Goal: Task Accomplishment & Management: Manage account settings

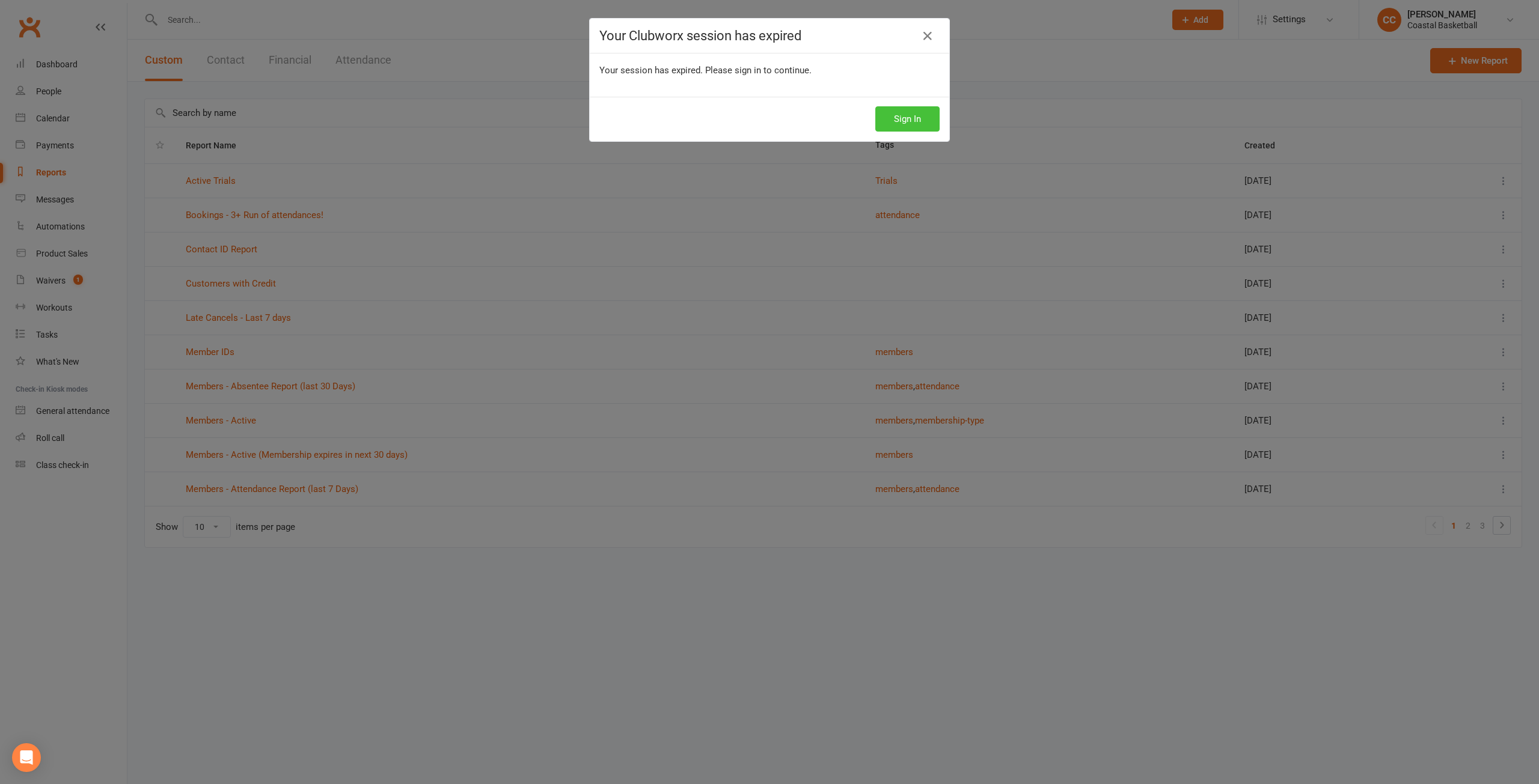
click at [914, 122] on button "Sign In" at bounding box center [908, 119] width 65 height 25
click at [906, 122] on button "Sign In" at bounding box center [908, 119] width 65 height 25
click at [903, 118] on button "Sign In" at bounding box center [908, 119] width 65 height 25
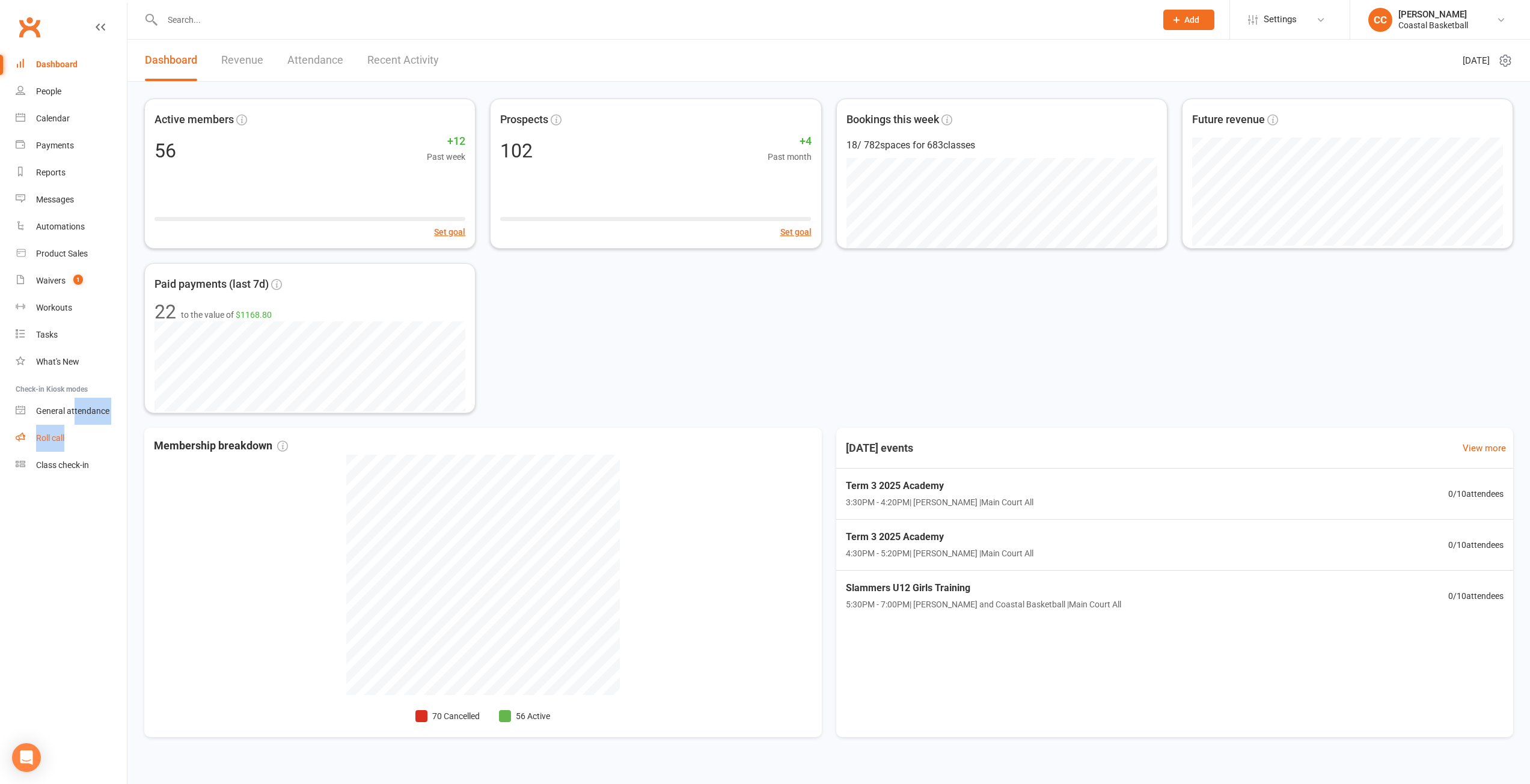
click at [73, 428] on ul "Dashboard People Calendar Payments Reports Messages Automations Product Sales W…" at bounding box center [63, 265] width 127 height 428
click at [59, 434] on div "Roll call" at bounding box center [50, 438] width 28 height 10
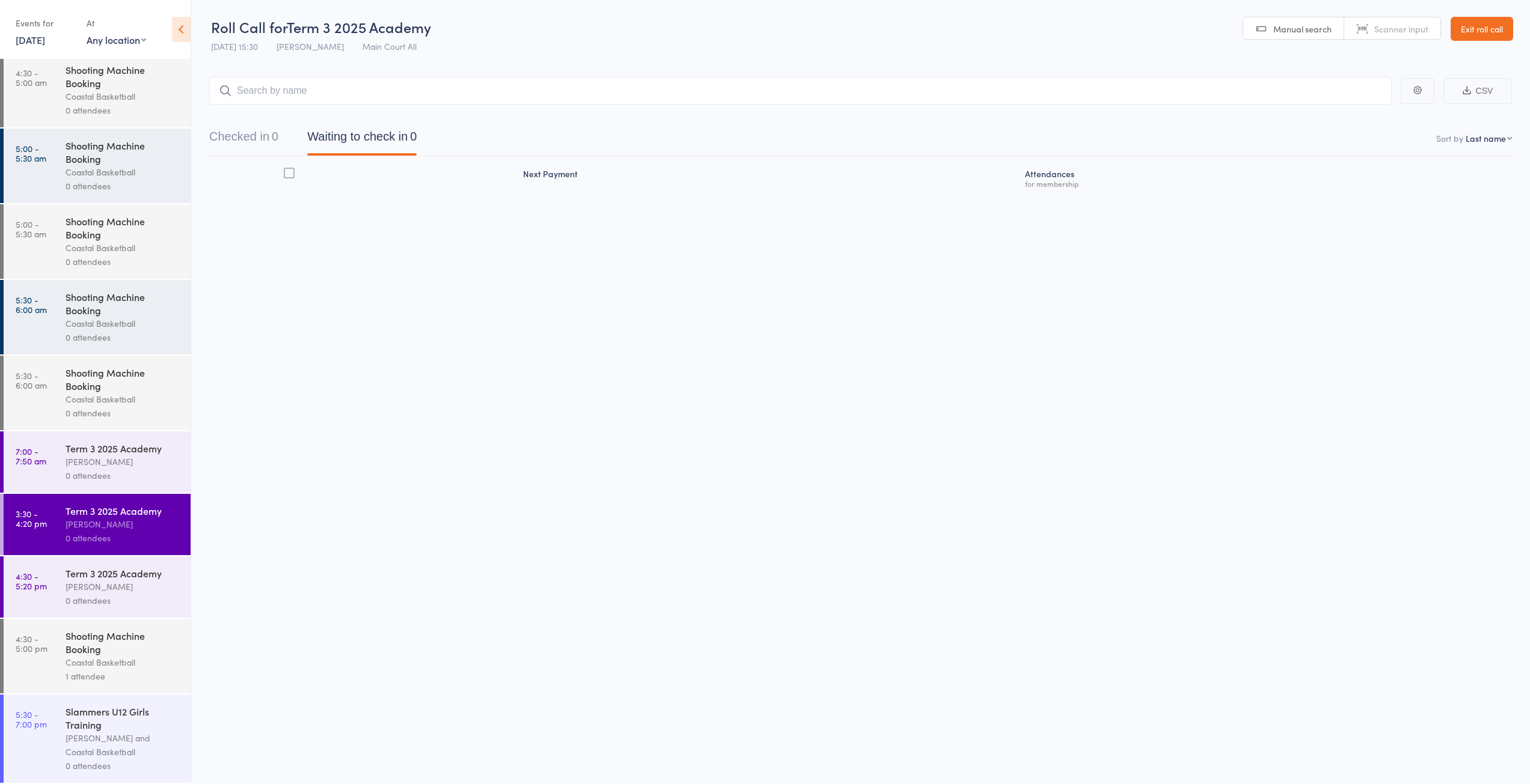
scroll to position [1, 0]
click at [144, 591] on div "Manyiel Wugol" at bounding box center [123, 586] width 115 height 14
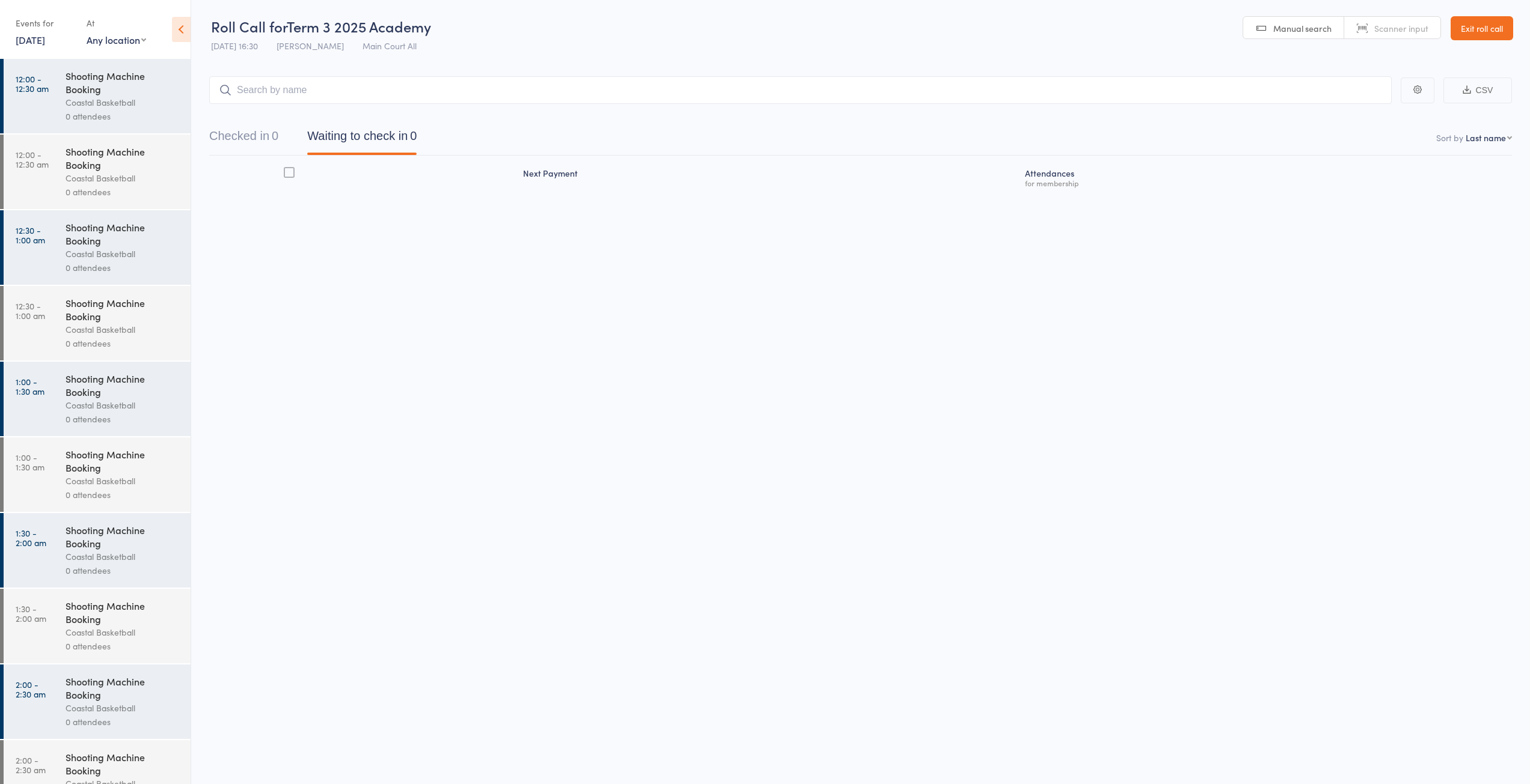
click at [1501, 26] on link "Exit roll call" at bounding box center [1482, 28] width 63 height 24
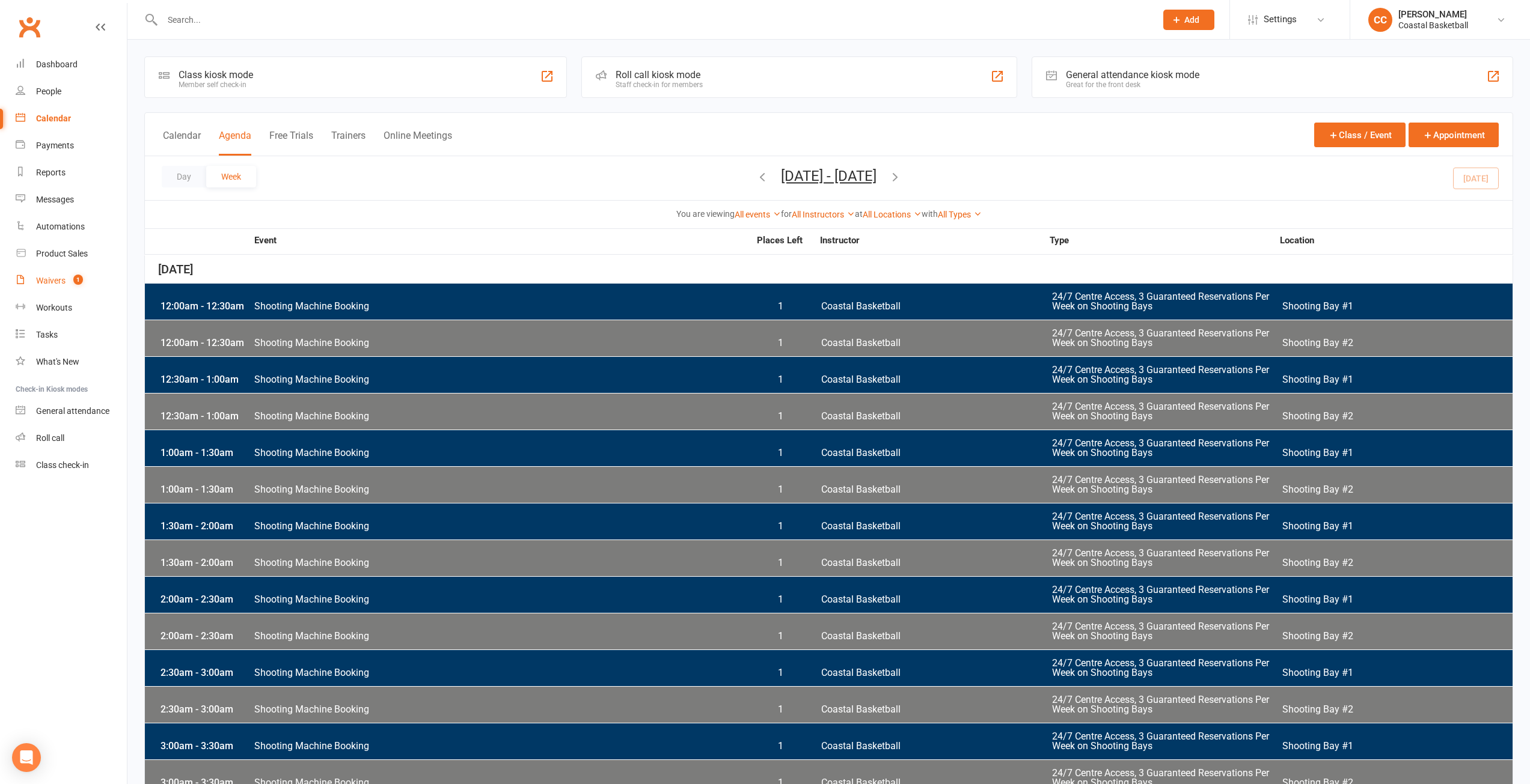
click at [40, 275] on link "Waivers 1" at bounding box center [71, 281] width 111 height 27
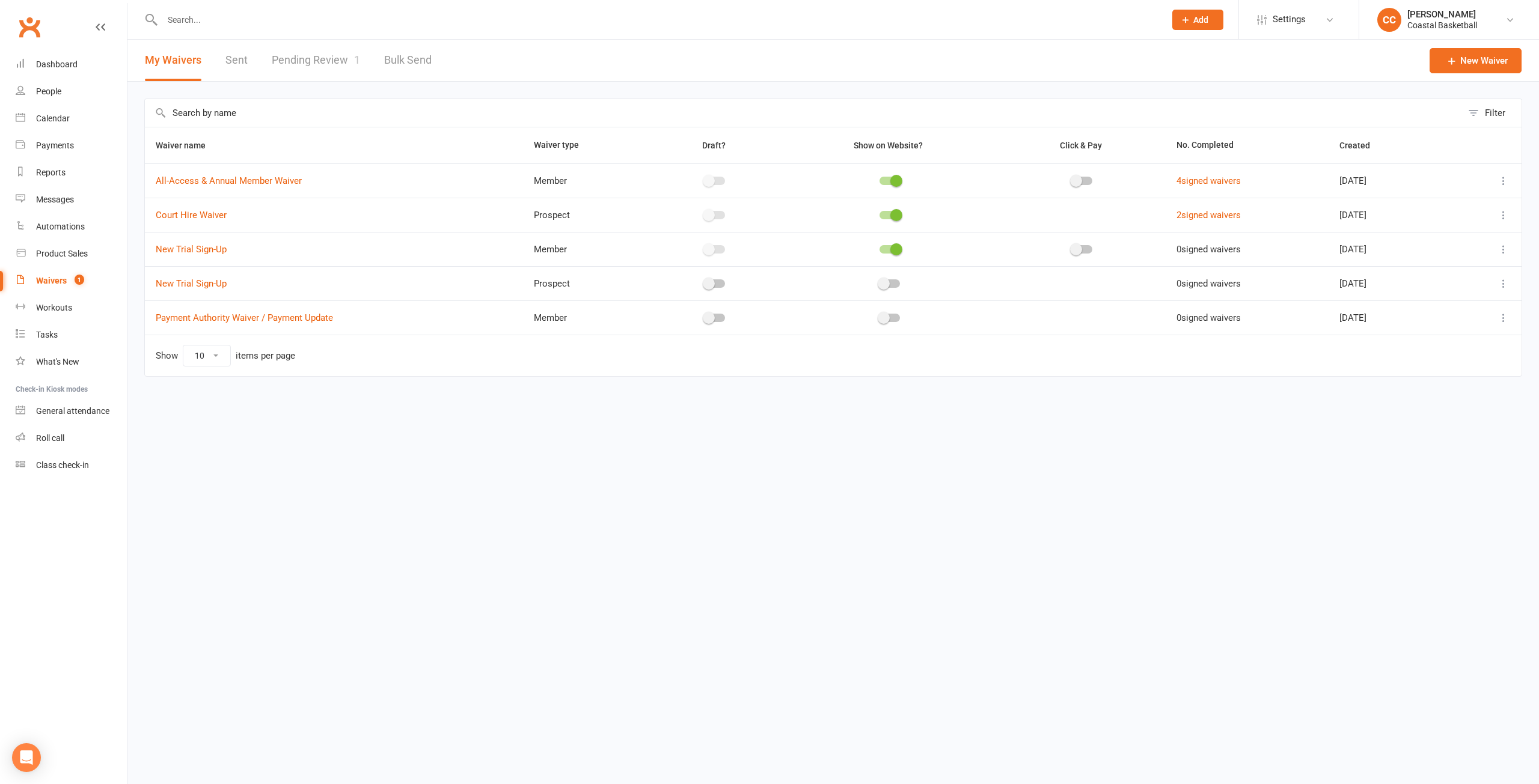
click at [309, 55] on link "Pending Review 1" at bounding box center [316, 60] width 88 height 42
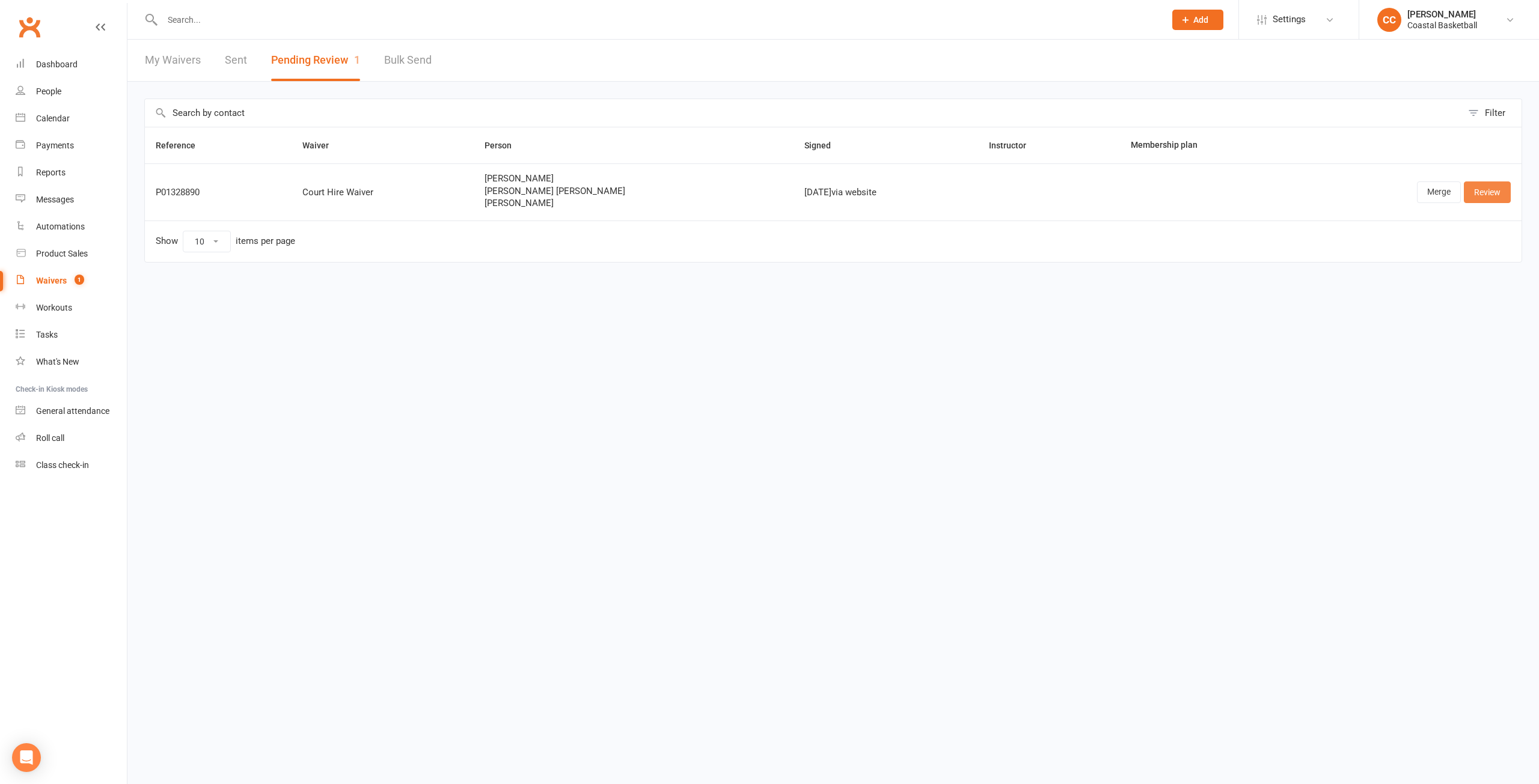
click at [1484, 194] on link "Review" at bounding box center [1487, 192] width 47 height 22
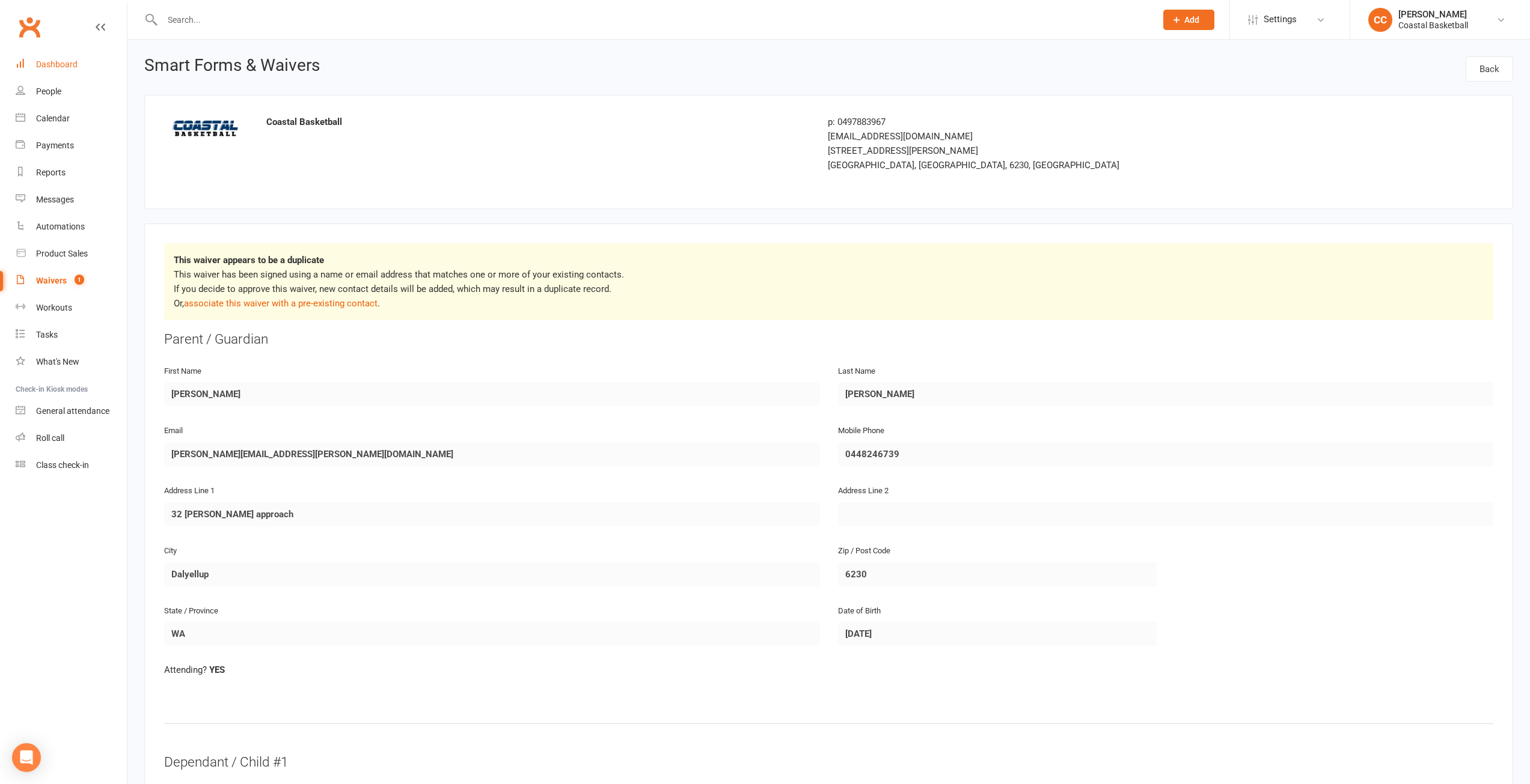
click at [46, 55] on link "Dashboard" at bounding box center [71, 65] width 111 height 27
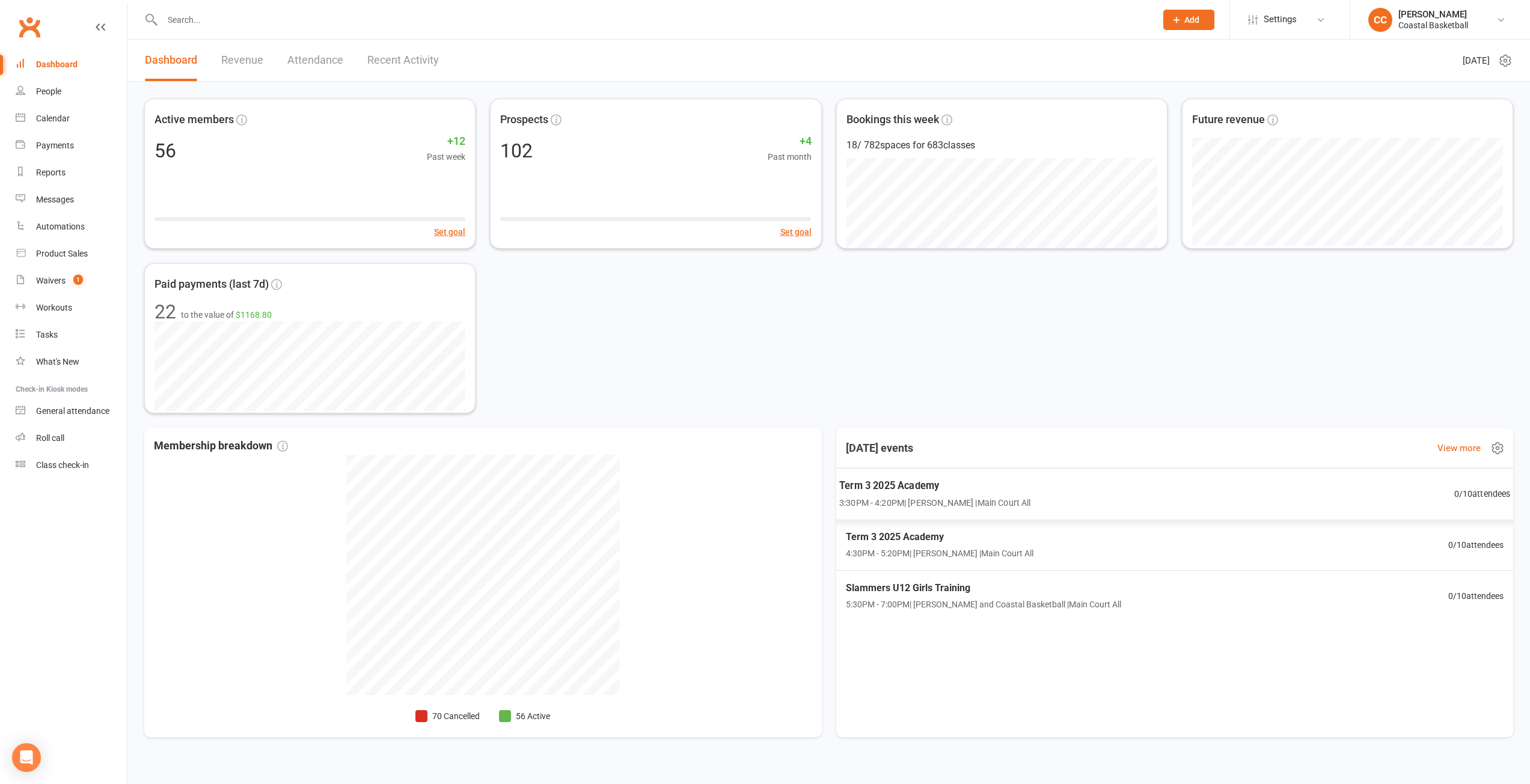
click at [1023, 490] on span "Term 3 2025 Academy" at bounding box center [935, 486] width 191 height 16
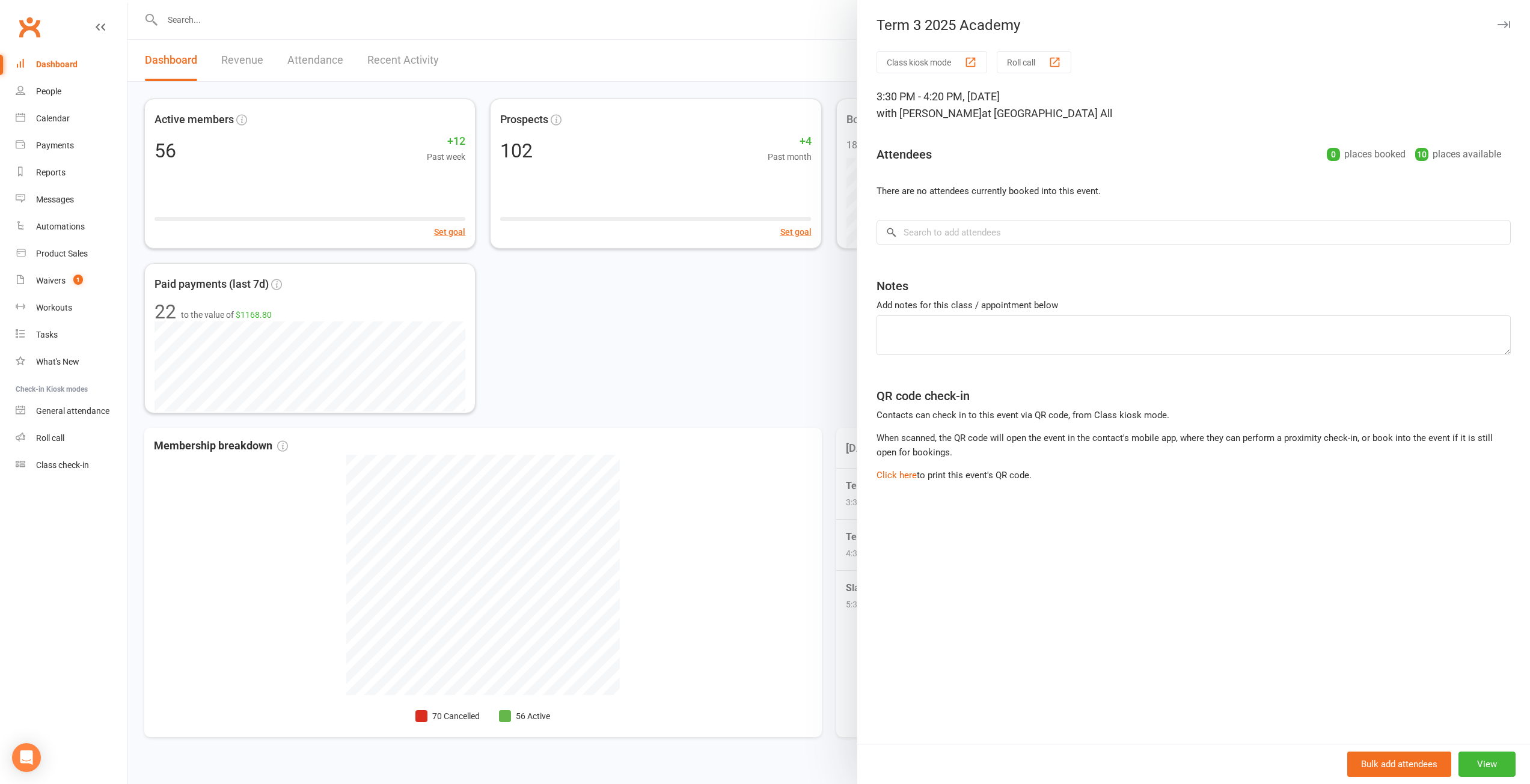
click at [1498, 22] on icon "button" at bounding box center [1504, 24] width 13 height 7
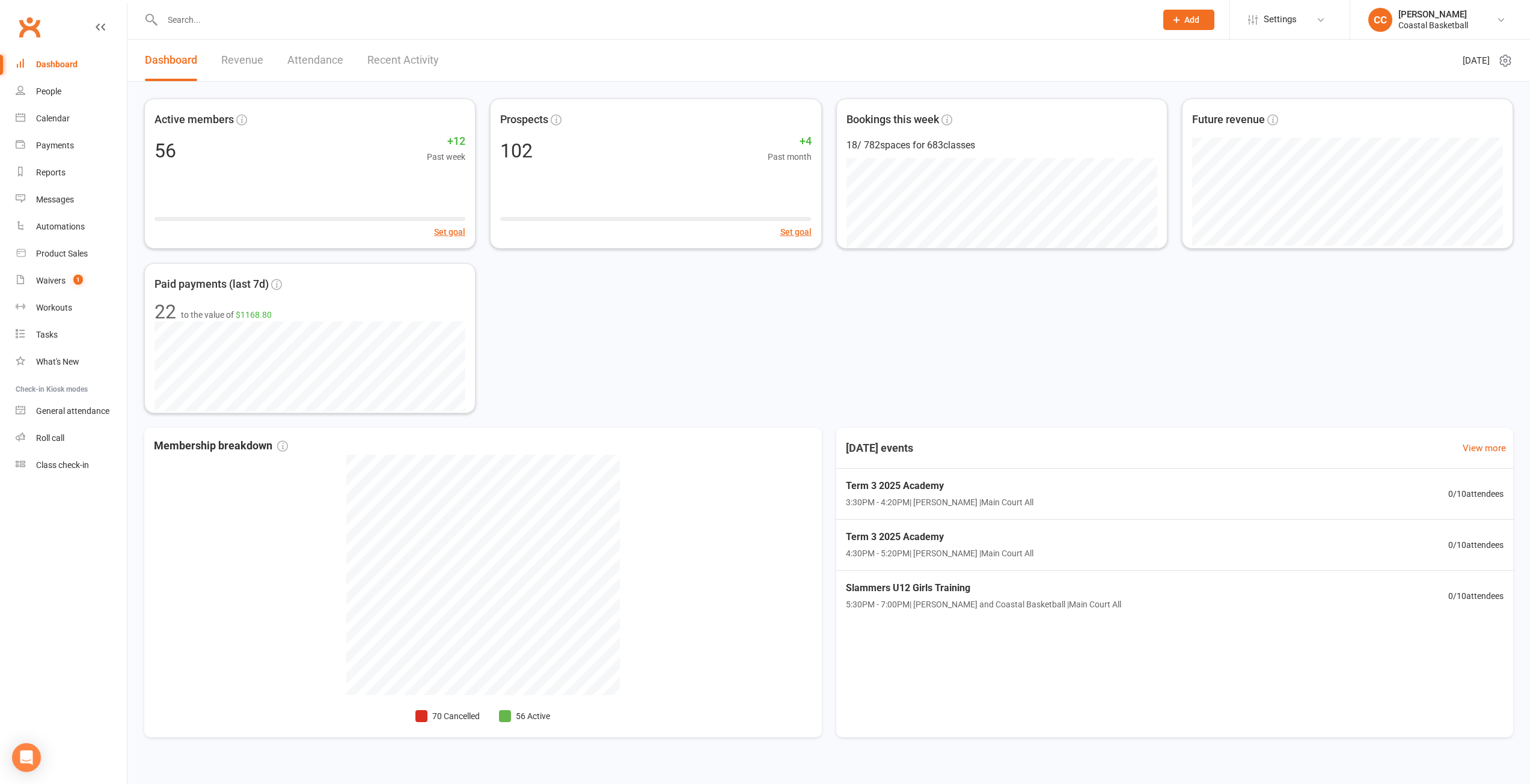
click at [1168, 331] on div "Active members 56 +12 Past week Set goal Prospects 102 +4 Past month Set goal B…" at bounding box center [829, 256] width 1369 height 315
click at [76, 280] on span "1" at bounding box center [78, 280] width 10 height 11
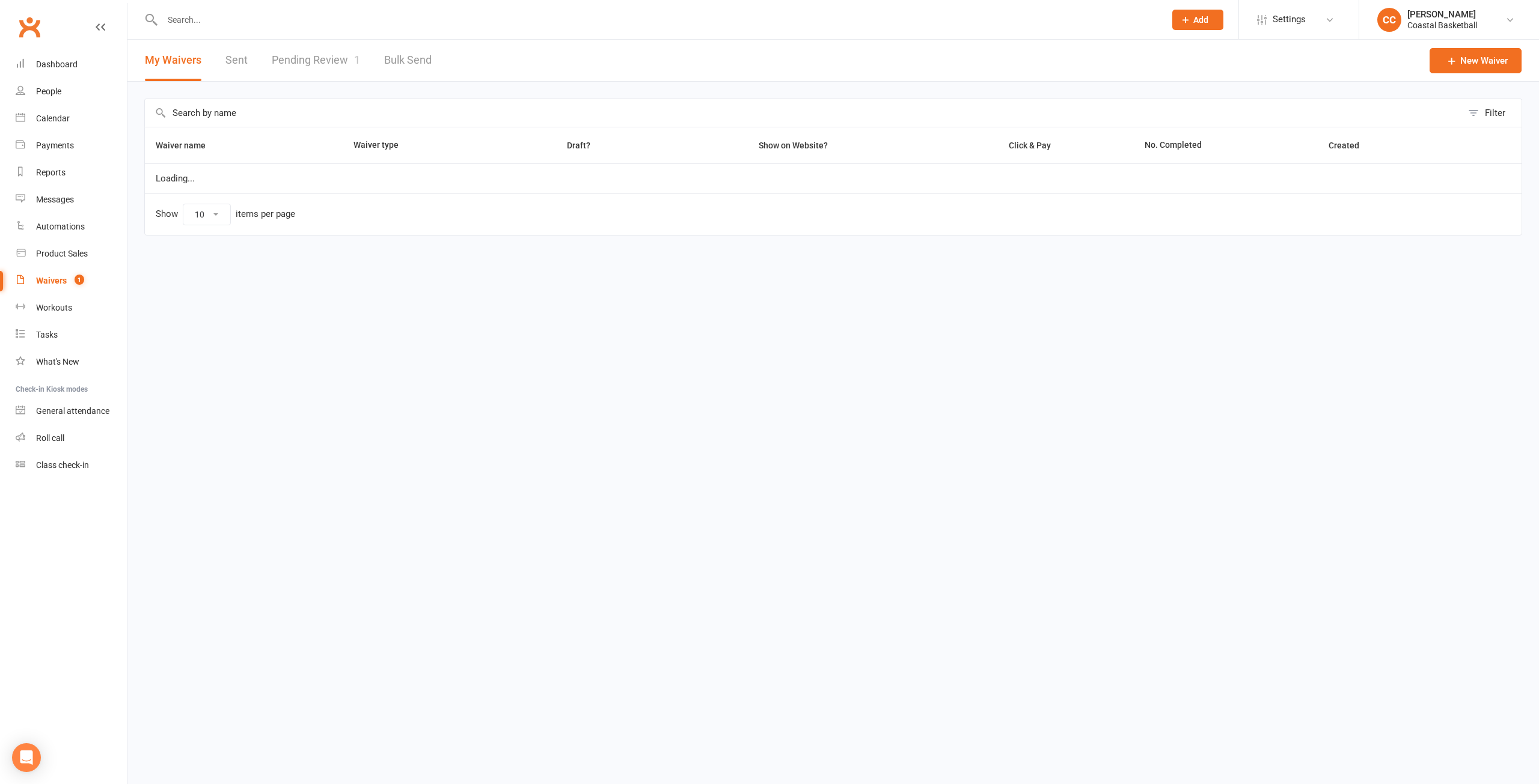
click at [335, 59] on link "Pending Review 1" at bounding box center [316, 60] width 88 height 42
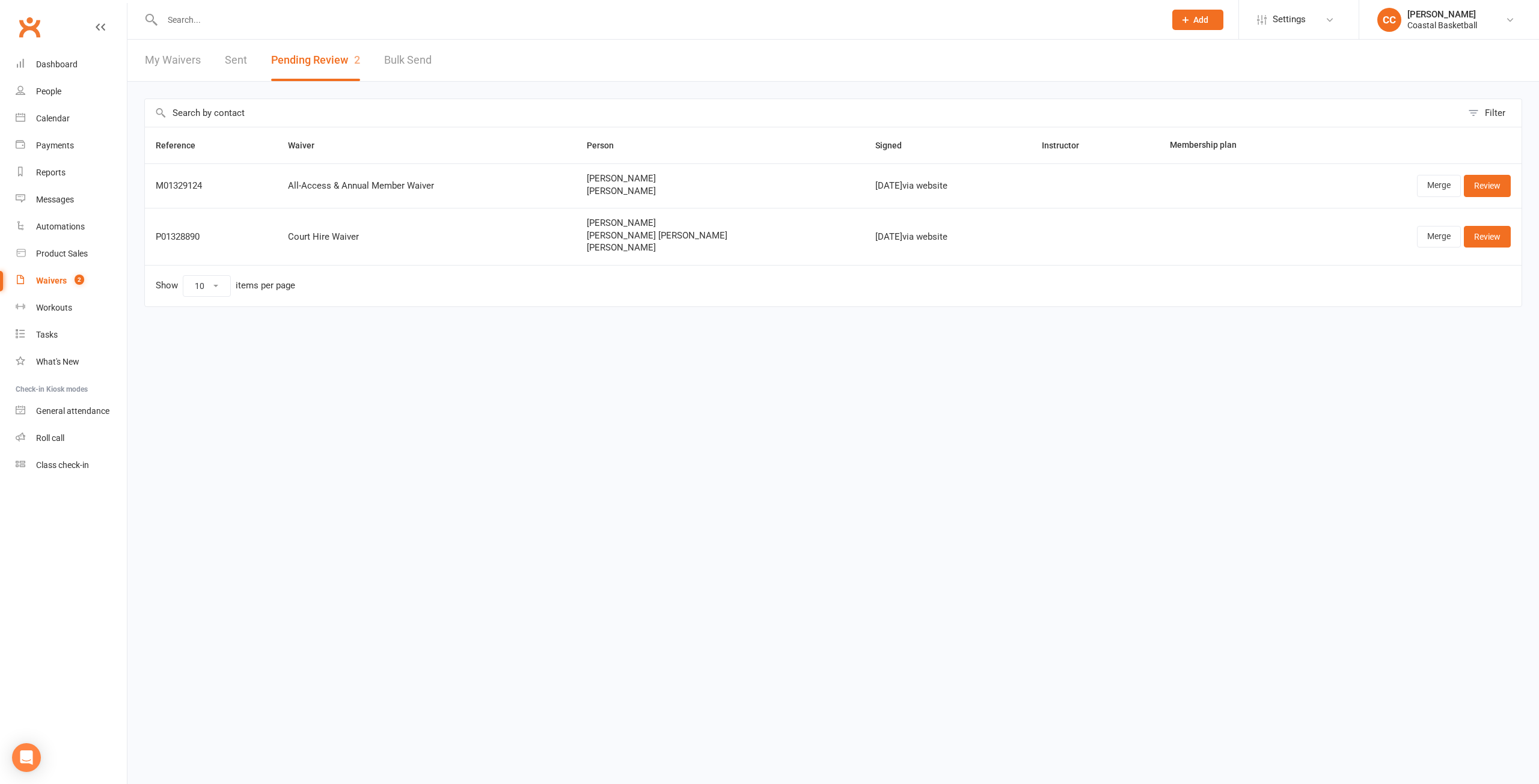
drag, startPoint x: 707, startPoint y: 598, endPoint x: 713, endPoint y: 602, distance: 7.2
click at [708, 358] on html "Prospect Member Non-attending contact Class / event Appointment Task Membership…" at bounding box center [769, 179] width 1539 height 358
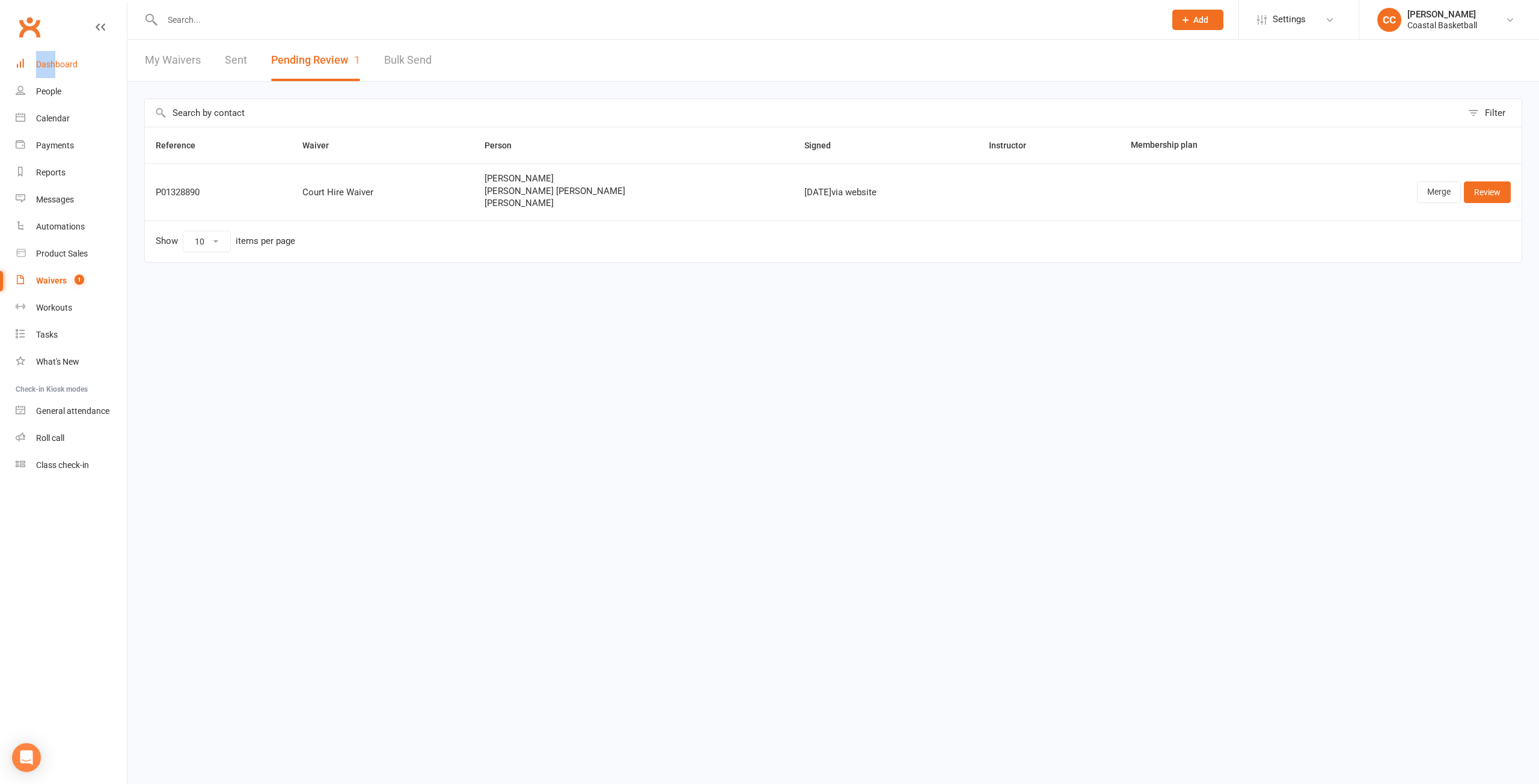
click at [57, 51] on nav "Clubworx Dashboard People Calendar Payments Reports Messages Automations Produc…" at bounding box center [63, 395] width 127 height 784
click at [59, 65] on div "Dashboard" at bounding box center [57, 64] width 42 height 10
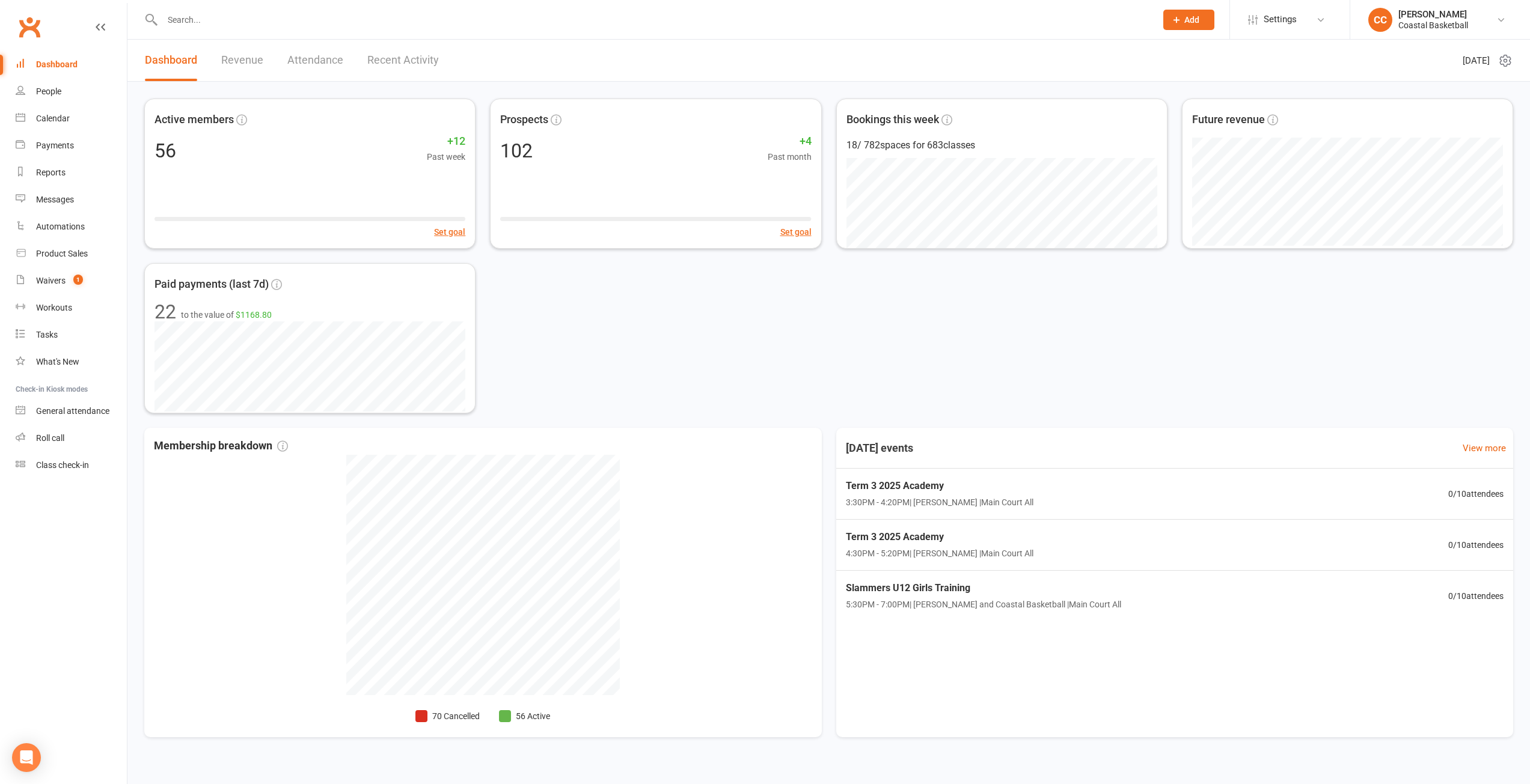
click at [728, 322] on div "Active members 56 +12 Past week Set goal Prospects 102 +4 Past month Set goal B…" at bounding box center [829, 256] width 1369 height 315
click at [45, 277] on div "Waivers" at bounding box center [51, 281] width 30 height 10
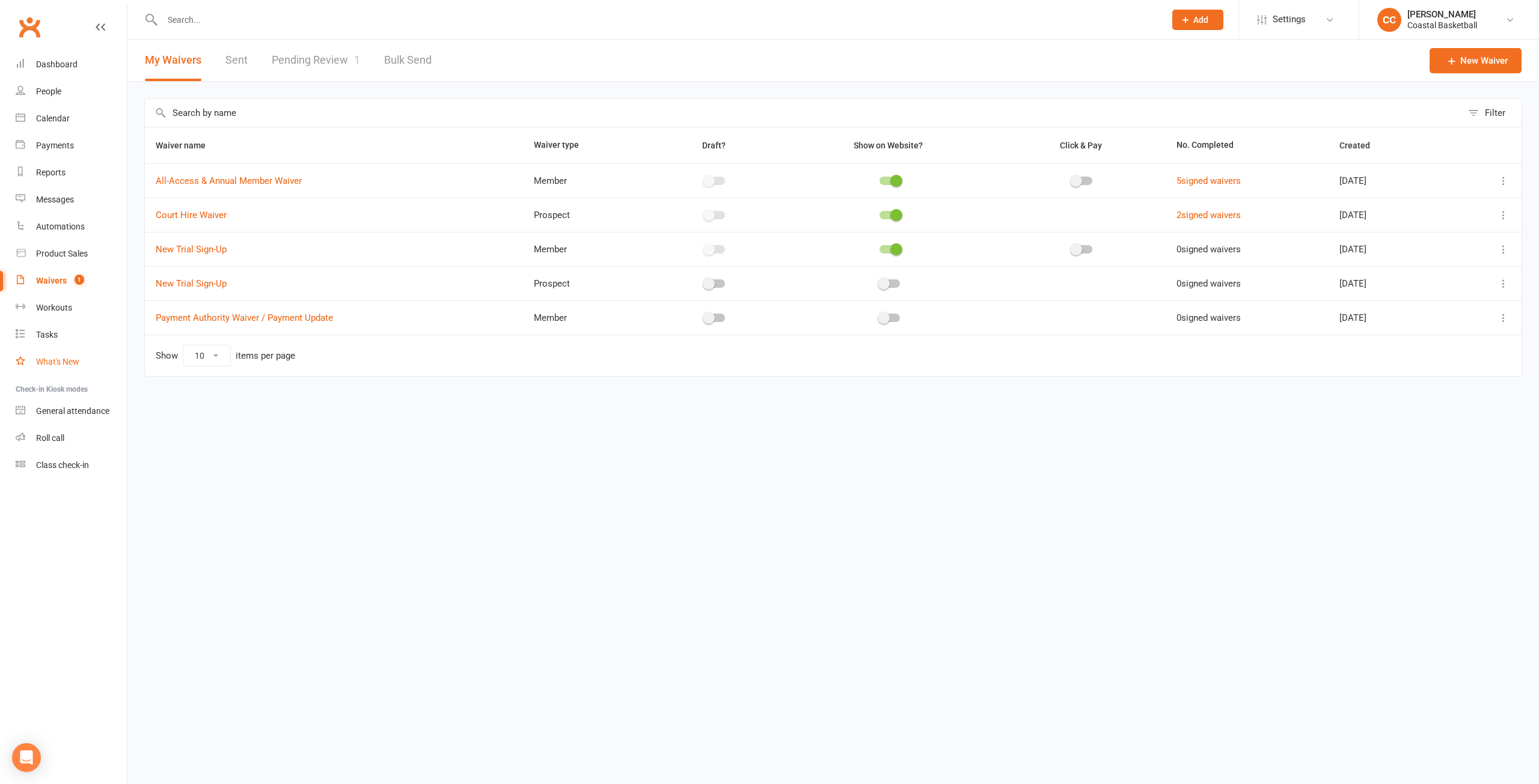
click at [67, 365] on div "What's New" at bounding box center [58, 362] width 44 height 10
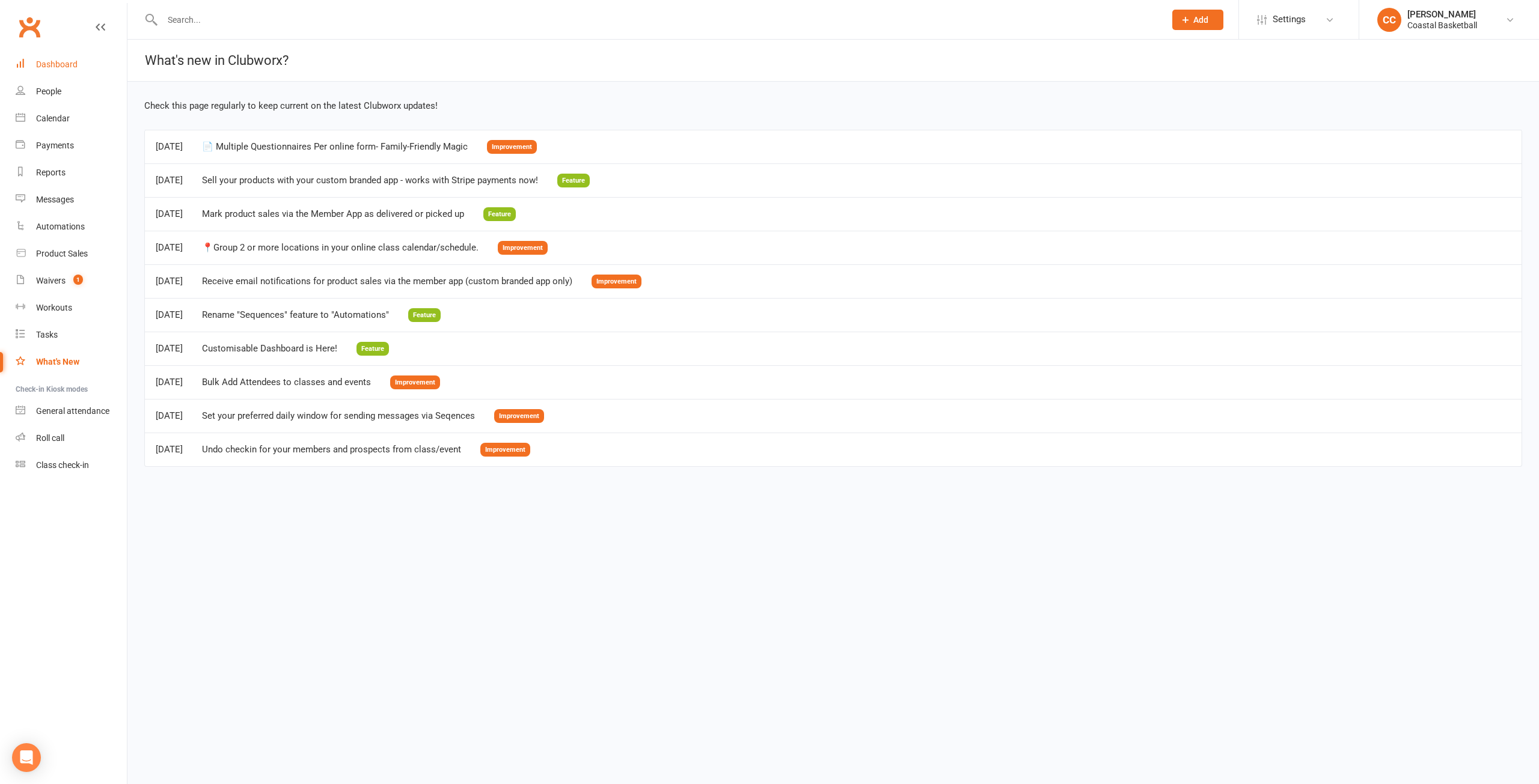
click at [69, 62] on div "Dashboard" at bounding box center [57, 64] width 42 height 10
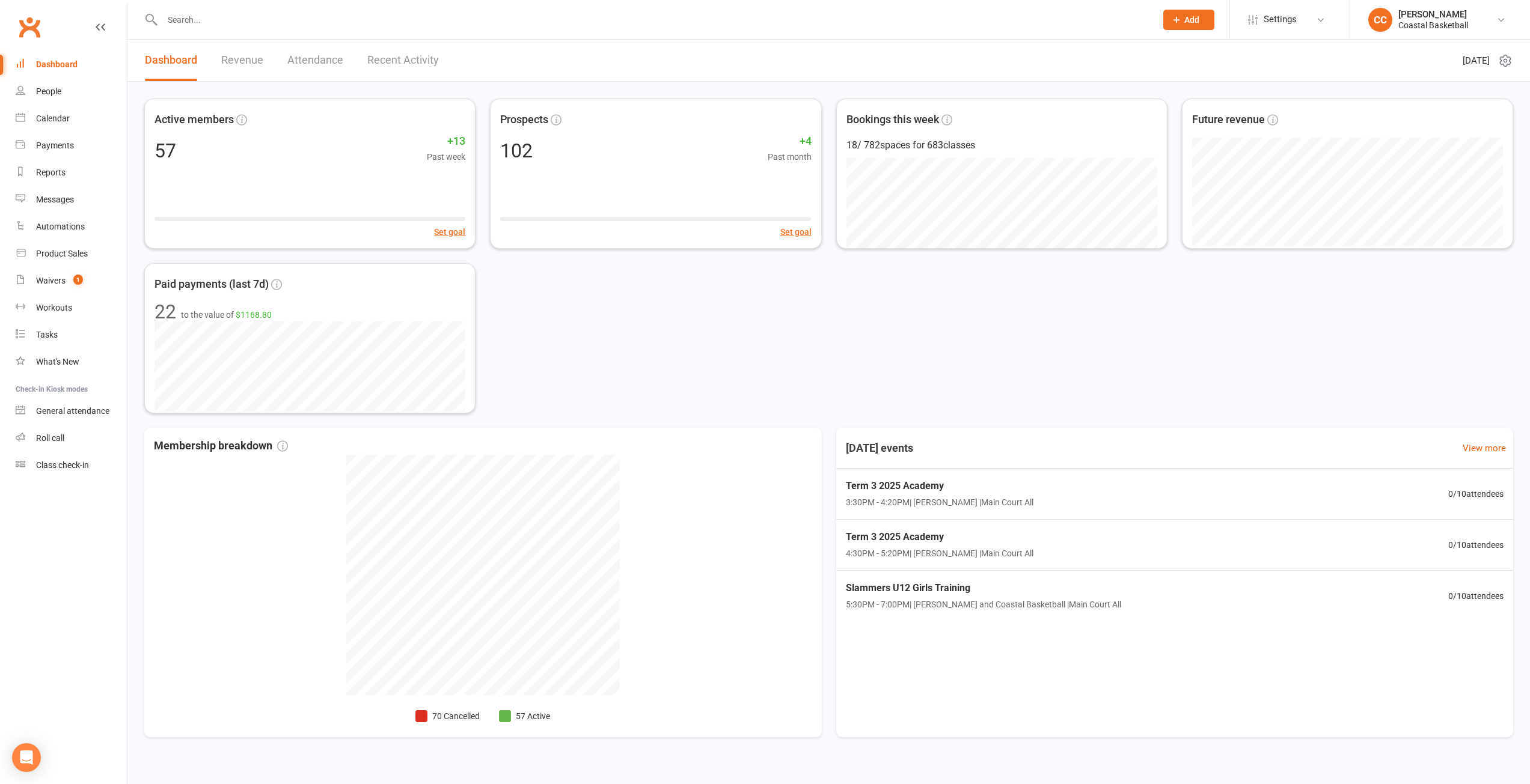
click at [231, 52] on link "Revenue" at bounding box center [243, 60] width 42 height 42
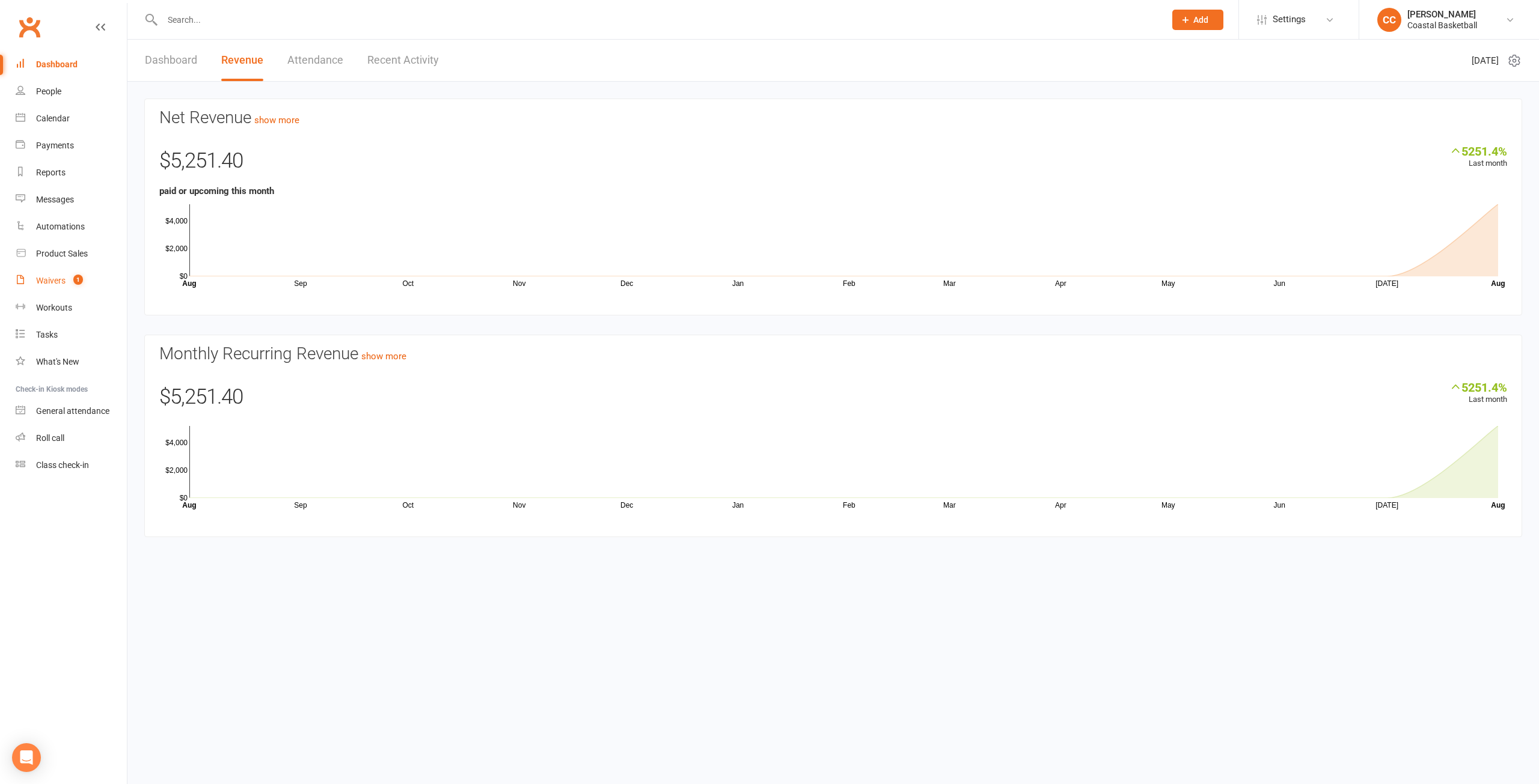
click at [61, 287] on link "Waivers 1" at bounding box center [71, 281] width 111 height 27
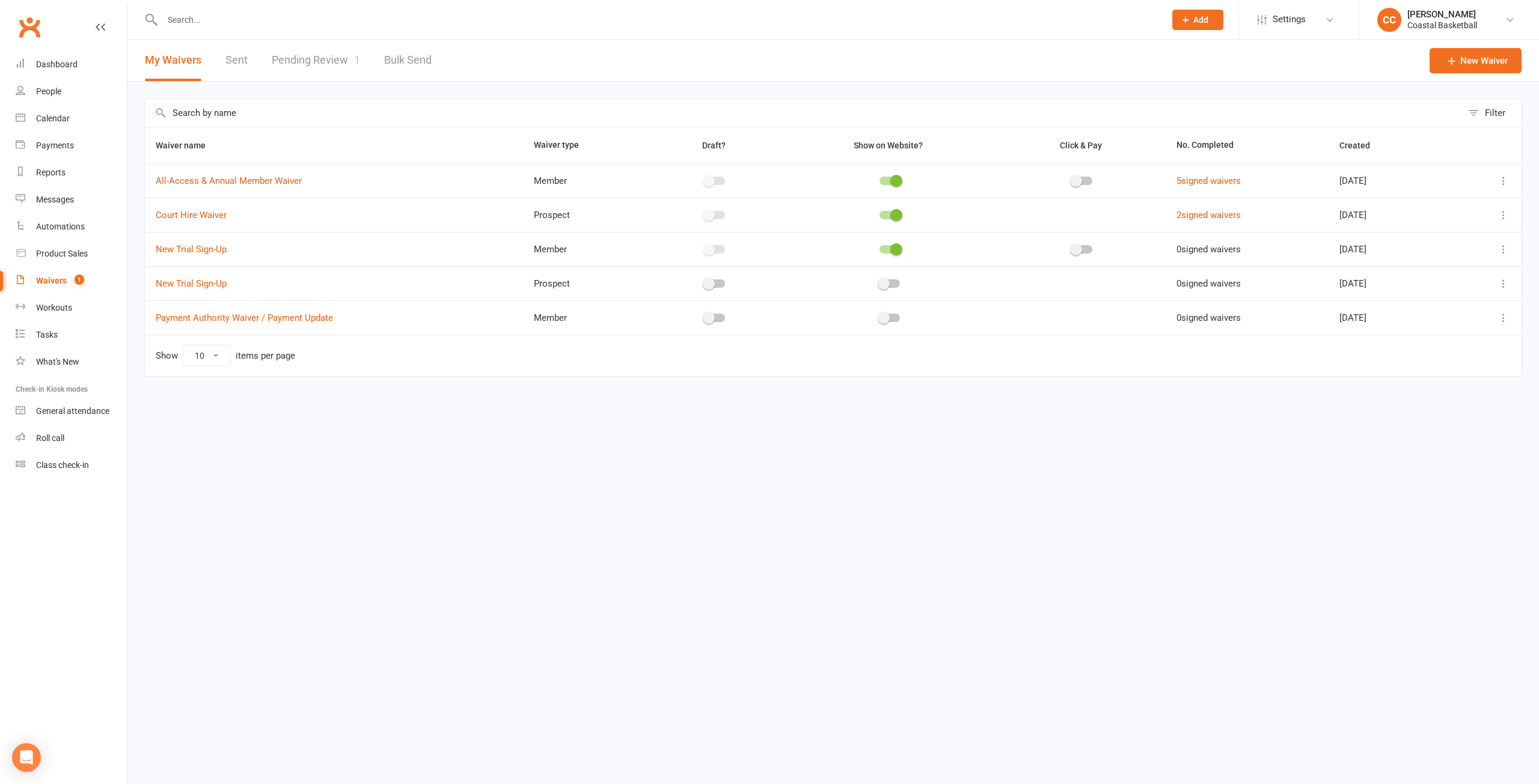
click at [310, 52] on link "Pending Review 1" at bounding box center [316, 60] width 88 height 42
